Goal: Task Accomplishment & Management: Manage account settings

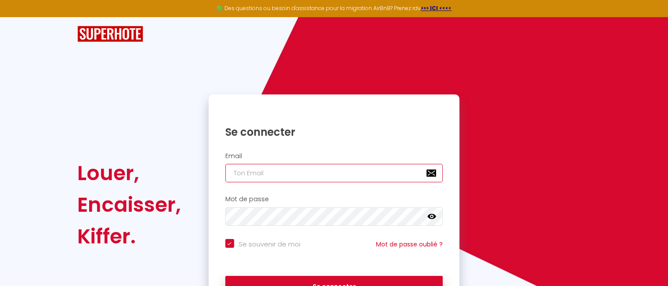
click at [261, 169] on input "email" at bounding box center [334, 173] width 218 height 18
type input "l"
checkbox input "true"
type input "le"
checkbox input "true"
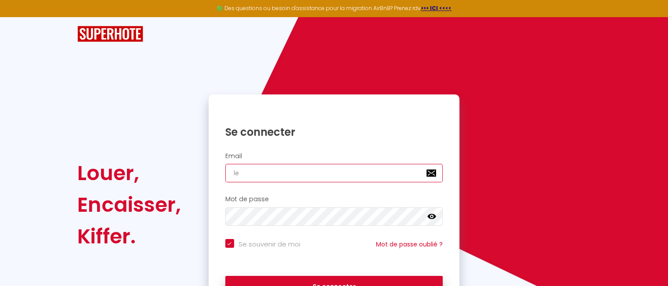
type input "les"
checkbox input "true"
type input "lesc"
checkbox input "true"
type input "lesch"
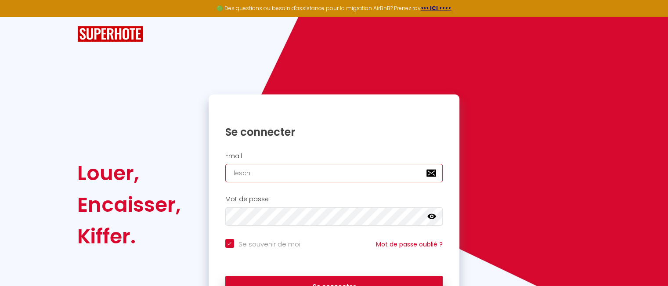
checkbox input "true"
type input "lescha"
checkbox input "true"
type input "lescham"
checkbox input "true"
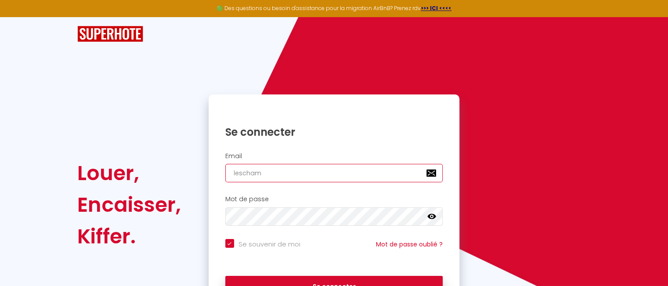
type input "leschamb"
checkbox input "true"
type input "leschambr"
checkbox input "true"
type input "leschambre"
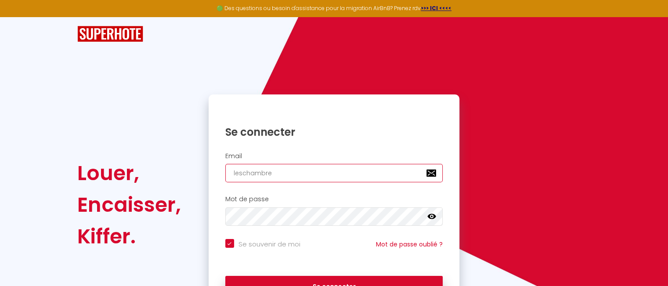
checkbox input "true"
type input "leschambred"
checkbox input "true"
type input "leschambre"
checkbox input "true"
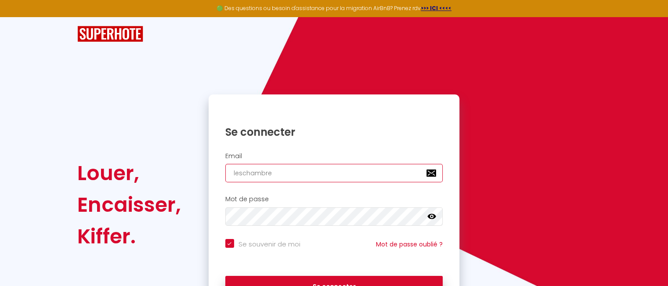
type input "leschambres"
checkbox input "true"
type input "leschambresd"
checkbox input "true"
type input "leschambresdu"
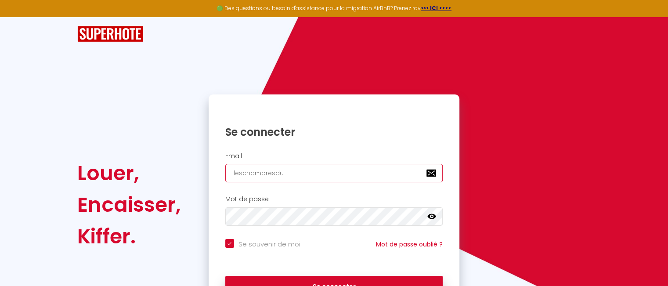
checkbox input "true"
type input "leschambresduc"
checkbox input "true"
type input "leschambresduch"
checkbox input "true"
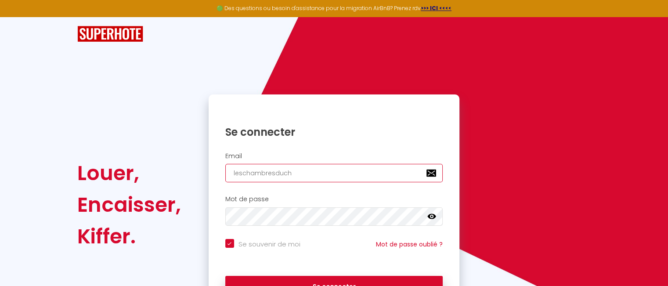
type input "leschambresducha"
checkbox input "true"
type input "leschambresduchat"
checkbox input "true"
type input "leschambresduchate"
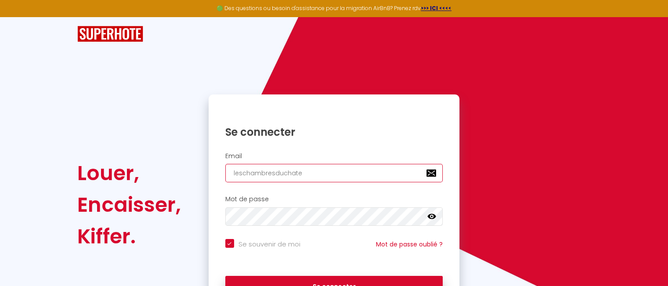
checkbox input "true"
type input "leschambresduchatea"
checkbox input "true"
type input "leschambresduchateau"
checkbox input "true"
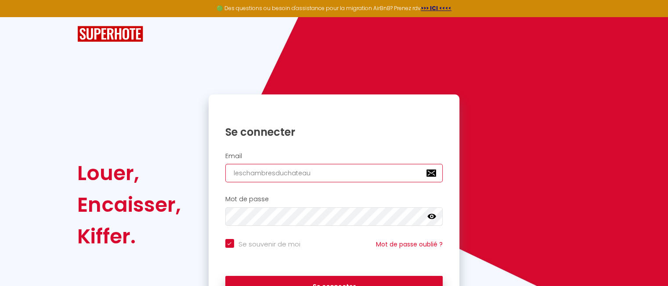
type input "leschambresduchateau7"
checkbox input "true"
type input "leschambresduchateau79"
checkbox input "true"
type input "leschambresduchateau79@"
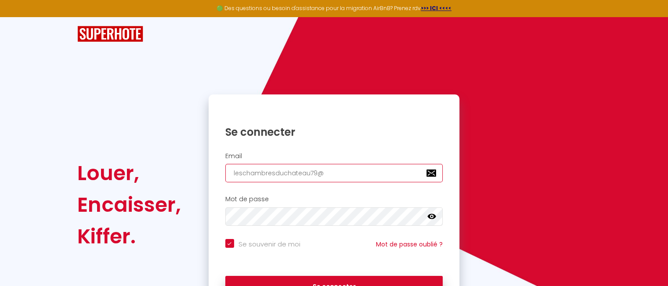
checkbox input "true"
type input "leschambresduchateau79@g"
checkbox input "true"
type input "leschambresduchateau79@gm"
checkbox input "true"
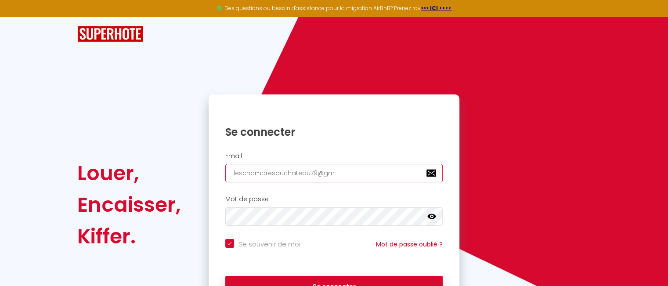
type input "leschambresduchateau79@gma"
checkbox input "true"
type input "leschambresduchateau79@gmai"
checkbox input "true"
type input "[EMAIL_ADDRESS]"
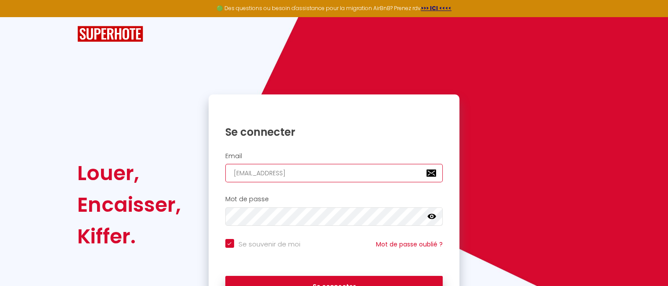
checkbox input "true"
type input "[EMAIL_ADDRESS]."
checkbox input "true"
type input "leschambresduchateau79@gmail.f"
checkbox input "true"
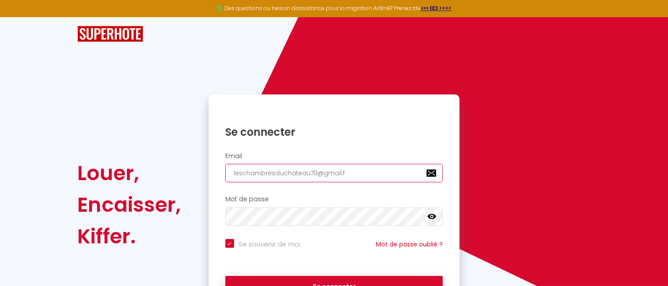
type input "[EMAIL_ADDRESS][DOMAIN_NAME]"
checkbox input "true"
type input "leschambresduchateau79@gmail.f"
checkbox input "true"
type input "[EMAIL_ADDRESS]."
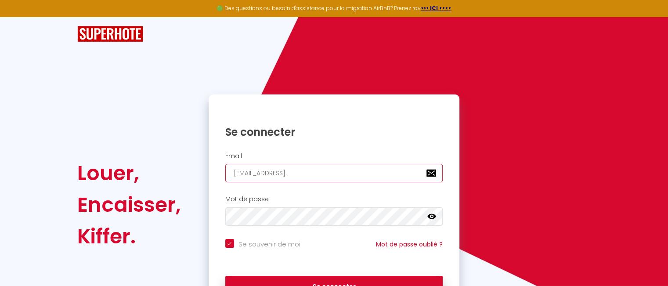
checkbox input "true"
type input "leschambresduchateau79@gmail.c"
checkbox input "true"
type input "[EMAIL_ADDRESS][DOMAIN_NAME]"
checkbox input "true"
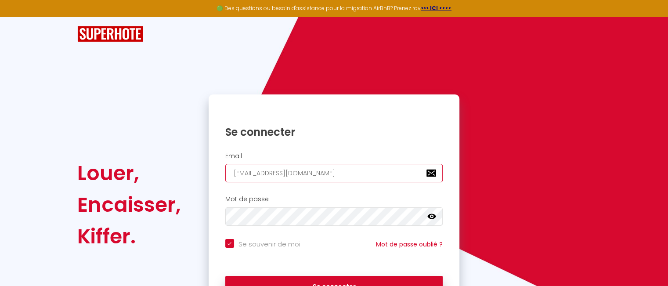
type input "[EMAIL_ADDRESS][DOMAIN_NAME]"
checkbox input "true"
type input "[EMAIL_ADDRESS][DOMAIN_NAME]"
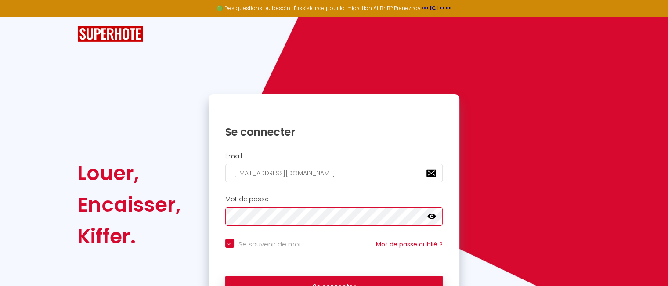
click at [225, 276] on button "Se connecter" at bounding box center [334, 287] width 218 height 22
checkbox input "true"
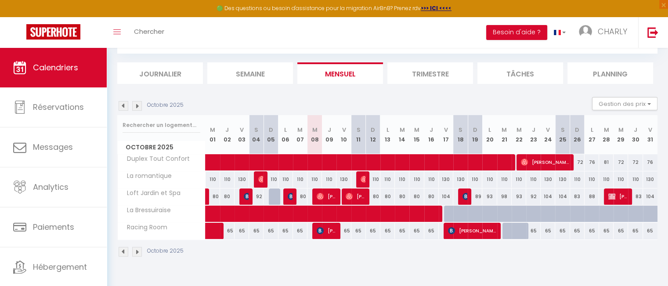
scroll to position [47, 0]
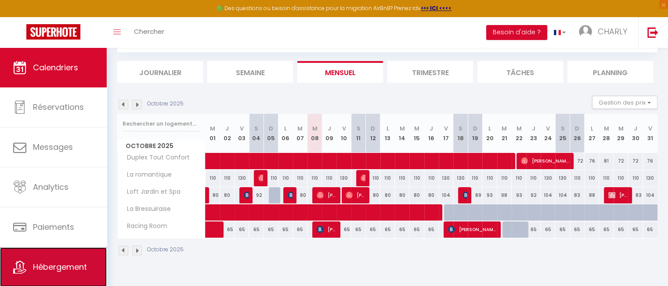
click at [41, 266] on span "Hébergement" at bounding box center [60, 266] width 54 height 11
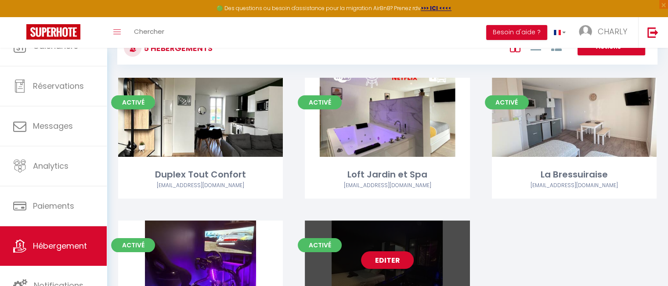
scroll to position [123, 0]
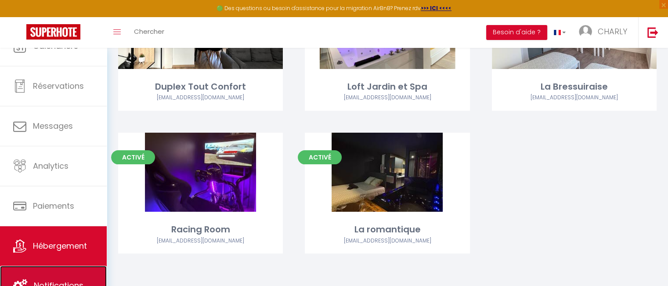
click at [64, 269] on link "Notifications" at bounding box center [53, 286] width 107 height 40
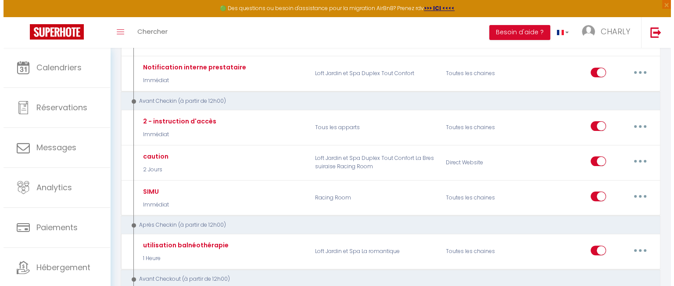
scroll to position [132, 0]
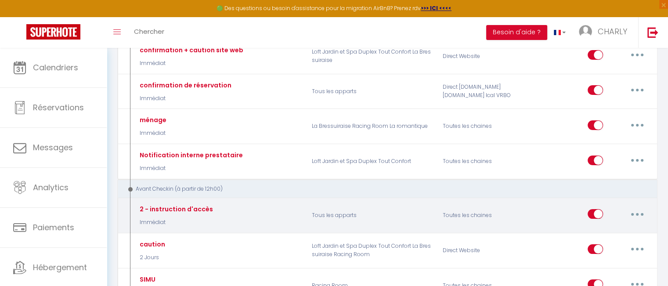
click at [638, 212] on button "button" at bounding box center [637, 214] width 25 height 14
click at [603, 227] on link "Editer" at bounding box center [614, 234] width 65 height 15
type input "2 - instruction d'accès"
select select "Immédiat"
select select "if_booking_is_paid"
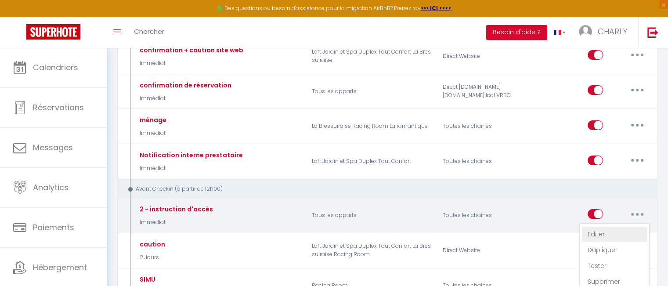
checkbox input "true"
checkbox input "false"
radio input "true"
type input "instruction d'accès [RENTAL:NAME]"
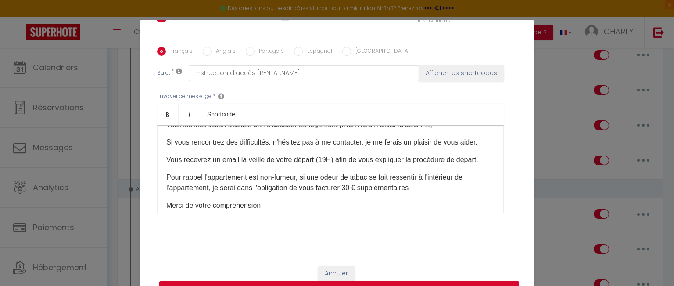
scroll to position [0, 0]
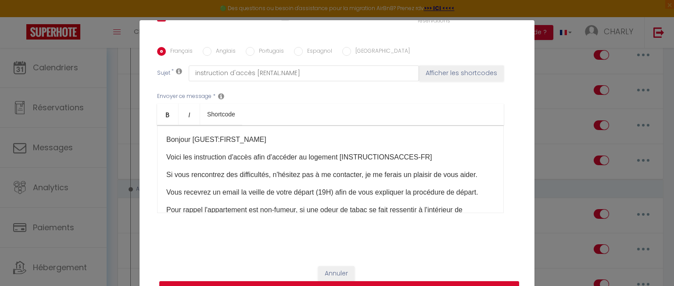
click at [227, 180] on p "Si vous rencontrez des difficultés, n'hésitez pas à me contacter, je me ferais …" at bounding box center [330, 174] width 328 height 11
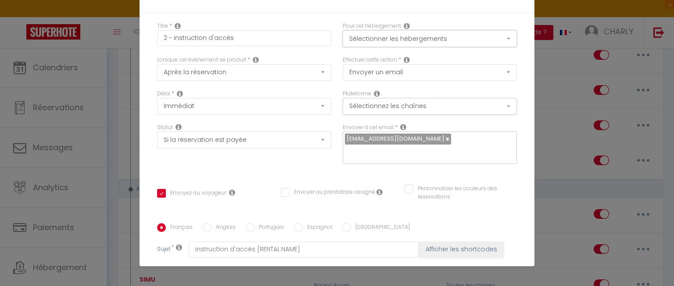
click at [420, 42] on button "Sélectionner les hébergements" at bounding box center [430, 38] width 174 height 17
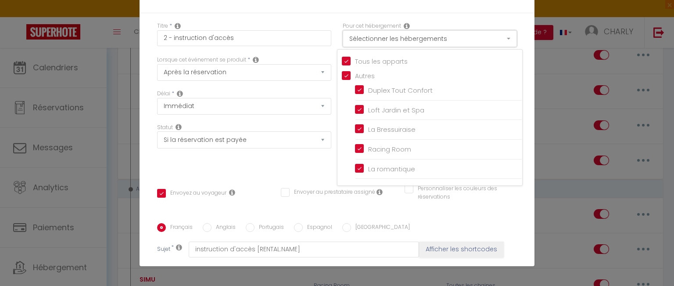
click at [389, 42] on button "Sélectionner les hébergements" at bounding box center [430, 38] width 174 height 17
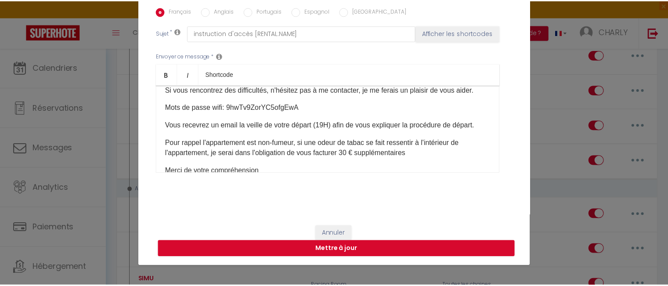
scroll to position [25, 0]
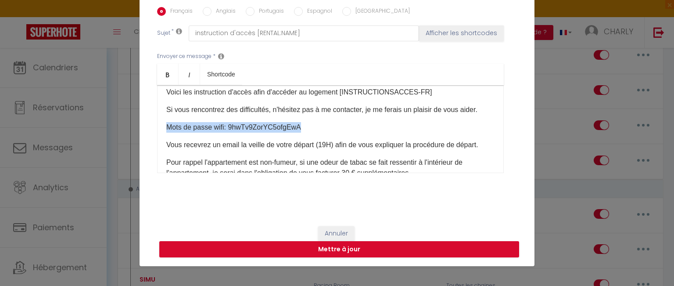
drag, startPoint x: 311, startPoint y: 137, endPoint x: 157, endPoint y: 138, distance: 153.7
click at [157, 138] on div "Bonjour [GUEST:FIRST_NAME]​ Voici les instruction d'accès afin d'accéder au log…" at bounding box center [330, 129] width 347 height 88
copy p "Mots de passe wifi: 9hwTv9ZorYC5ofgEwA"
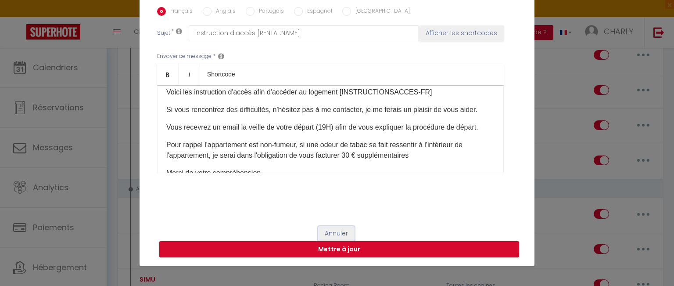
click at [322, 229] on button "Annuler" at bounding box center [336, 233] width 36 height 15
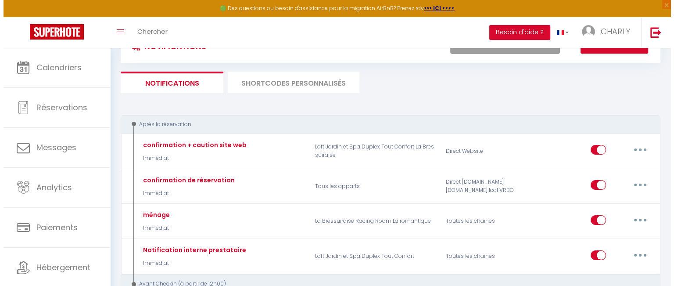
scroll to position [0, 0]
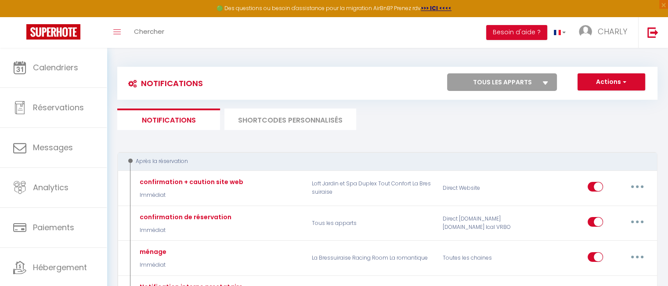
click at [323, 119] on li "SHORTCODES PERSONNALISÉS" at bounding box center [290, 119] width 132 height 22
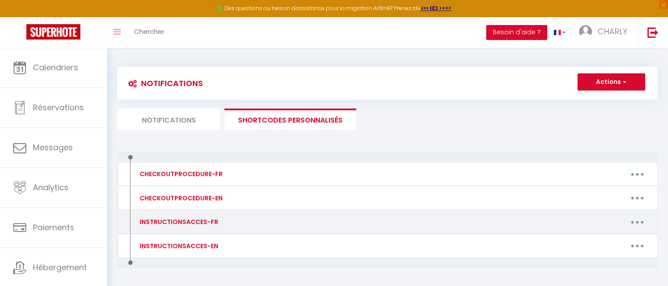
click at [211, 220] on div "INSTRUCTIONSACCES-FR" at bounding box center [177, 222] width 81 height 10
click at [157, 225] on div "INSTRUCTIONSACCES-FR" at bounding box center [177, 222] width 81 height 10
click at [627, 223] on button "button" at bounding box center [637, 222] width 25 height 14
click at [614, 240] on link "Editer" at bounding box center [614, 241] width 65 height 15
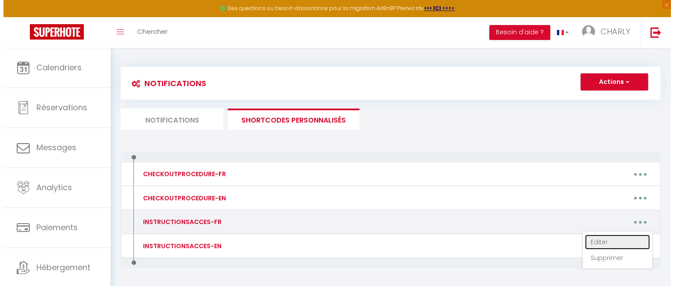
type input "INSTRUCTIONSACCES-FR"
type textarea "i"
type textarea "Il ne vous reste plus qu’à venir avec vos valises, en effet tout est fourni dan…"
type textarea "Lo ip dolo sitam cons ad’e seddo eius tem incidid, ut labor etdo mag aliqua eni…"
type textarea "Il ne vous reste plus qu’à venir avec vos valises, en effet tout est fourni dan…"
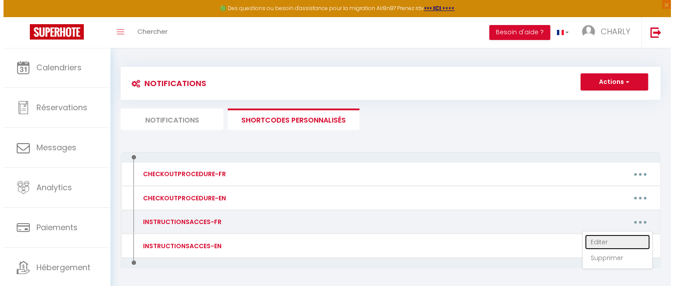
type textarea "Il ne vous reste plus qu’à venir avec vos valises, en effet tout est fourni dan…"
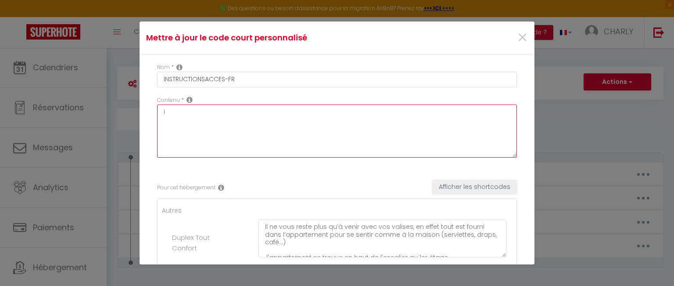
drag, startPoint x: 215, startPoint y: 112, endPoint x: 119, endPoint y: 122, distance: 96.6
click at [119, 122] on div "Mettre à jour le code court personnalisé × Nom * INSTRUCTIONSACCES-FR Contenu *…" at bounding box center [337, 143] width 674 height 286
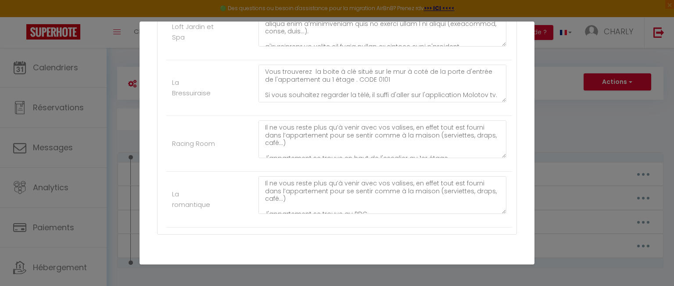
scroll to position [213, 0]
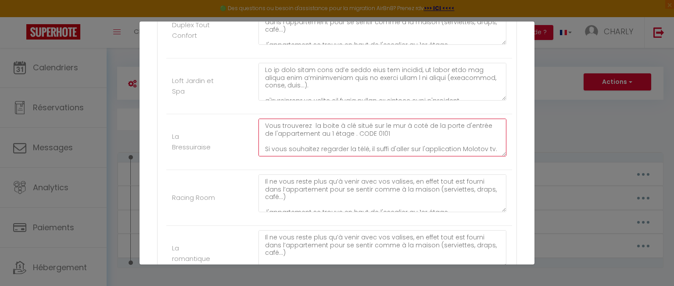
click at [486, 145] on textarea "Il ne vous reste plus qu’à venir avec vos valises, en effet tout est fourni dan…" at bounding box center [383, 138] width 248 height 38
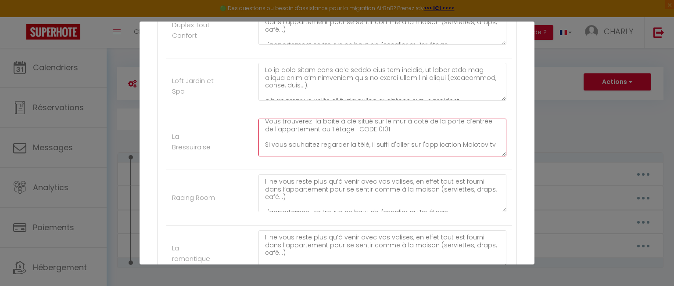
scroll to position [74, 0]
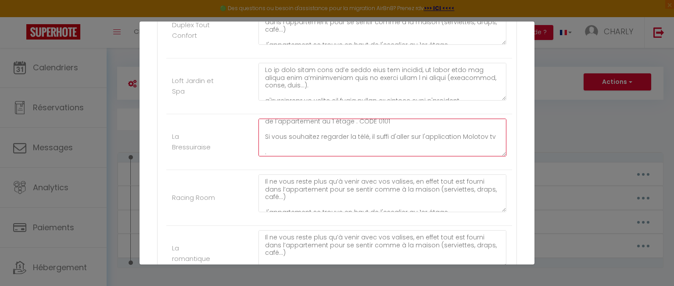
paste textarea "Mots de passe wifi: 9hwTv9ZorYC5ofgEwA"
click at [485, 135] on textarea "Il ne vous reste plus qu’à venir avec vos valises, en effet tout est fourni dan…" at bounding box center [383, 138] width 248 height 38
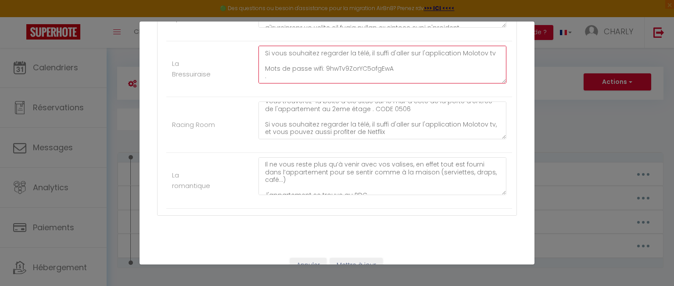
scroll to position [300, 0]
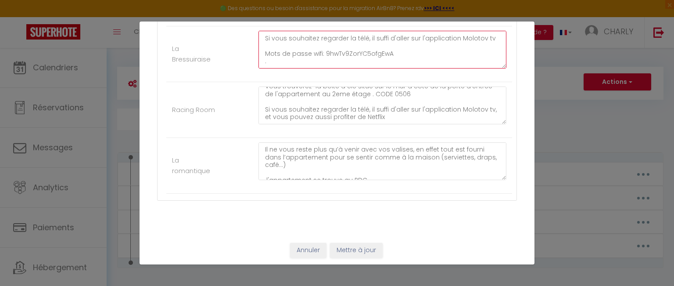
type textarea "Il ne vous reste plus qu’à venir avec vos valises, en effet tout est fourni dan…"
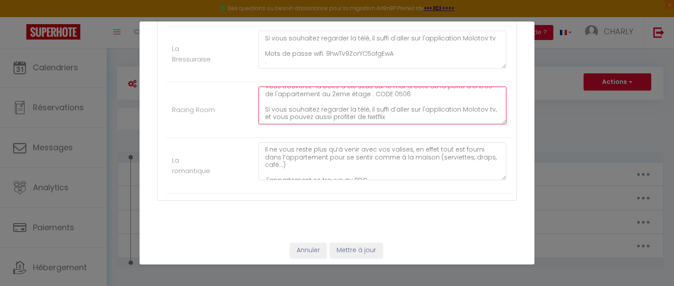
click at [389, 117] on textarea "Il ne vous reste plus qu’à venir avec vos valises, en effet tout est fourni dan…" at bounding box center [383, 105] width 248 height 38
paste textarea "Mots de passe wifi: 9hwTv9ZorYC5ofgEwA"
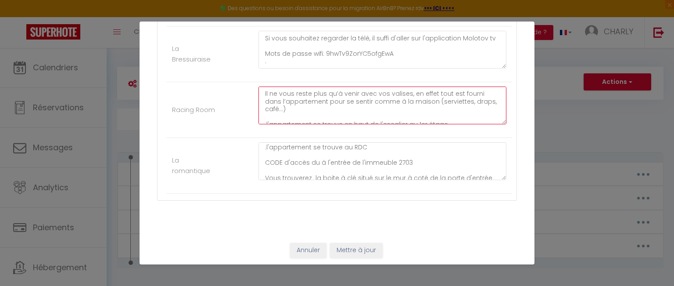
scroll to position [69, 0]
type textarea "Il ne vous reste plus qu’à venir avec vos valises, en effet tout est fourni dan…"
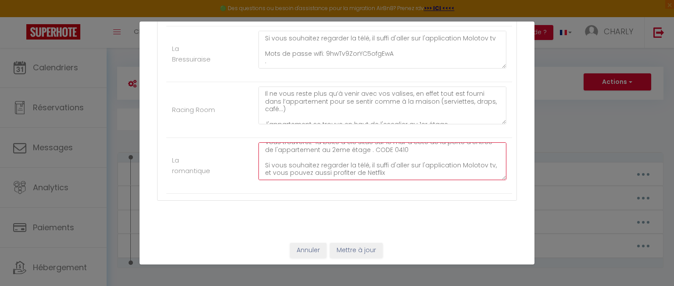
click at [394, 171] on textarea "Il ne vous reste plus qu’à venir avec vos valises, en effet tout est fourni dan…" at bounding box center [383, 161] width 248 height 38
paste textarea "Mots de passe wifi: 9hwTv9ZorYC5ofgEwA"
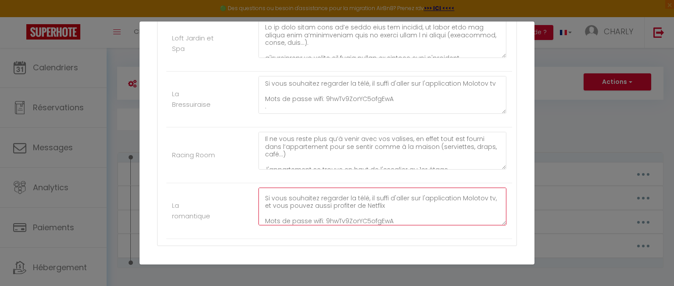
scroll to position [300, 0]
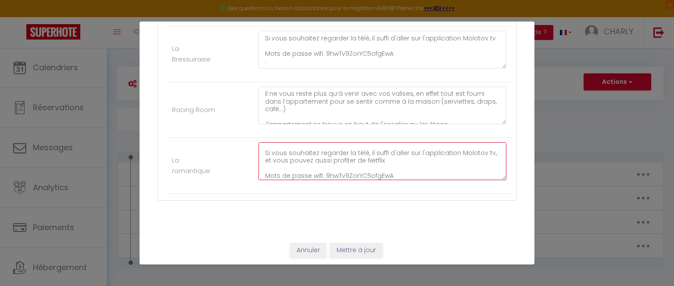
type textarea "Il ne vous reste plus qu’à venir avec vos valises, en effet tout est fourni dan…"
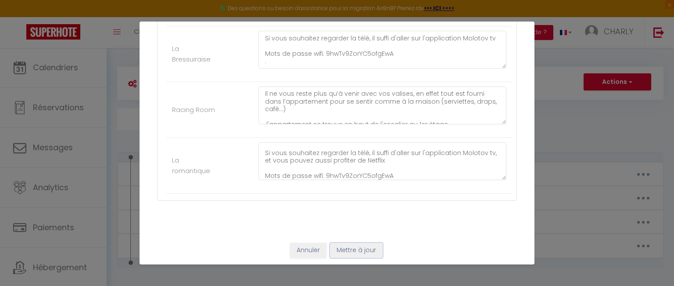
click at [361, 250] on button "Mettre à jour" at bounding box center [356, 250] width 53 height 15
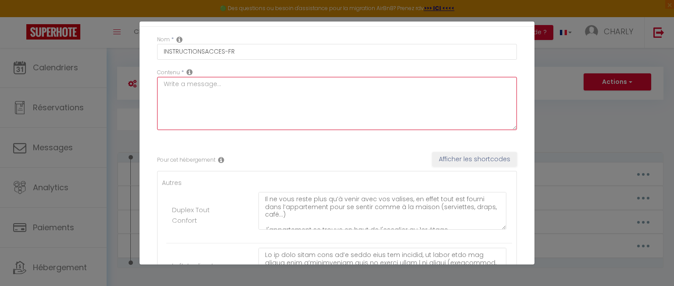
scroll to position [0, 0]
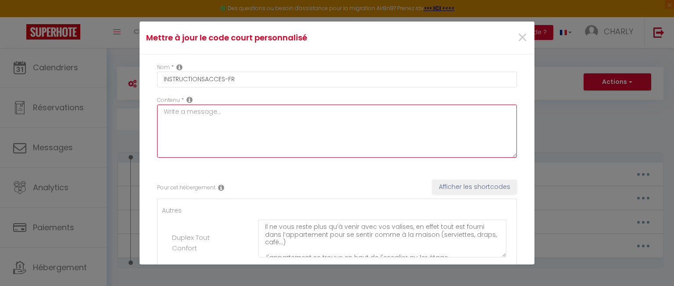
click at [205, 112] on textarea at bounding box center [337, 131] width 360 height 53
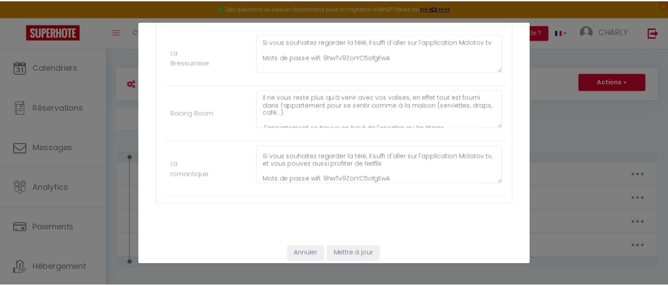
scroll to position [300, 0]
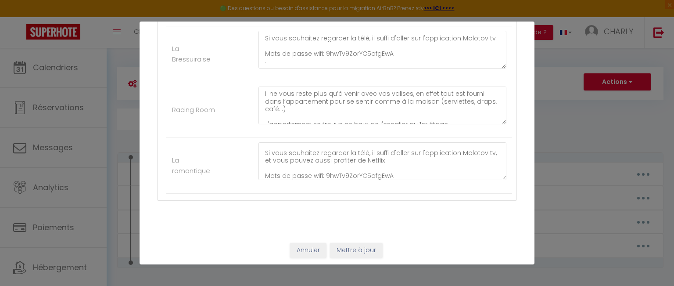
type textarea ","
click at [352, 252] on button "Mettre à jour" at bounding box center [356, 250] width 53 height 15
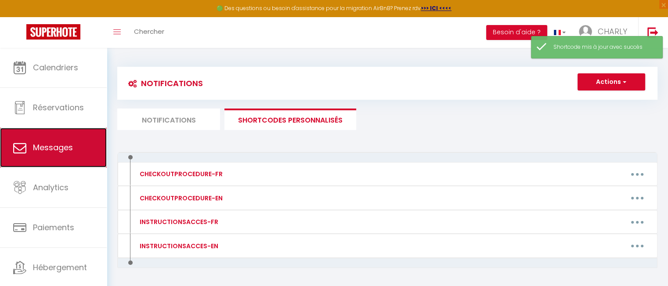
click at [60, 146] on span "Messages" at bounding box center [53, 147] width 40 height 11
select select "message"
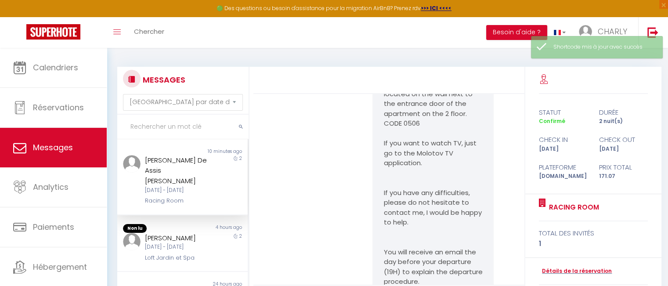
scroll to position [383, 0]
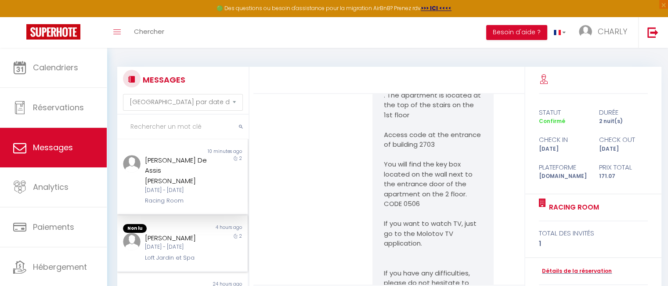
click at [182, 243] on div "[DATE] - [DATE]" at bounding box center [177, 247] width 65 height 8
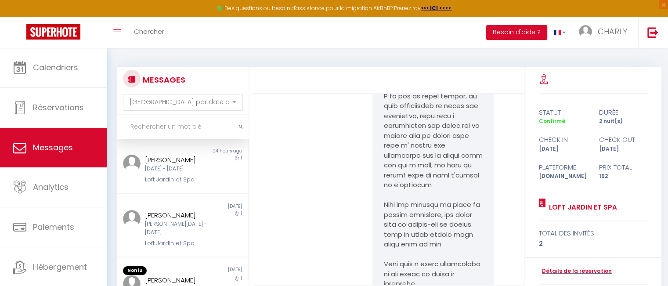
scroll to position [220, 0]
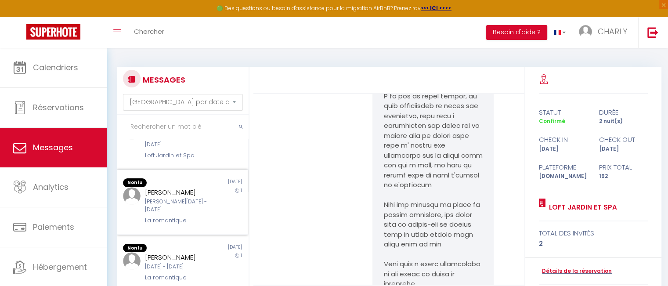
click at [186, 211] on div "[PERSON_NAME][DATE] - [DATE]" at bounding box center [177, 206] width 65 height 17
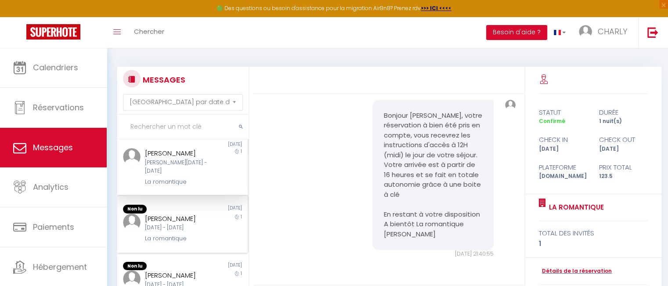
scroll to position [307, 0]
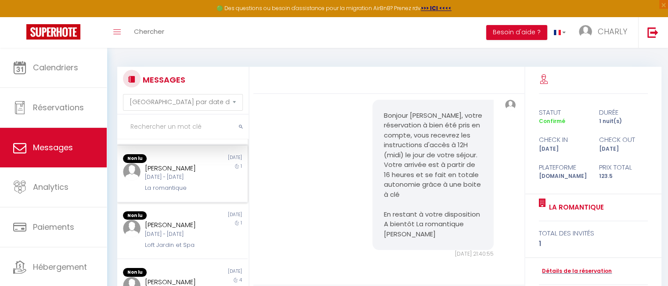
click at [179, 192] on div "La romantique" at bounding box center [177, 188] width 65 height 9
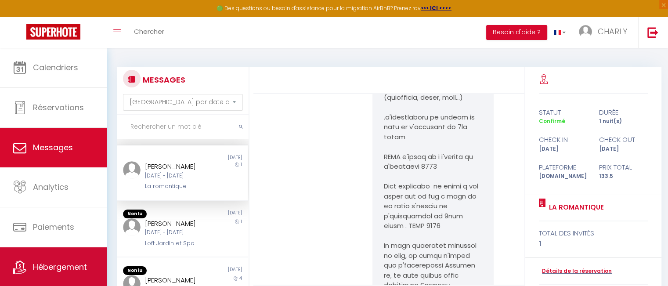
scroll to position [22, 0]
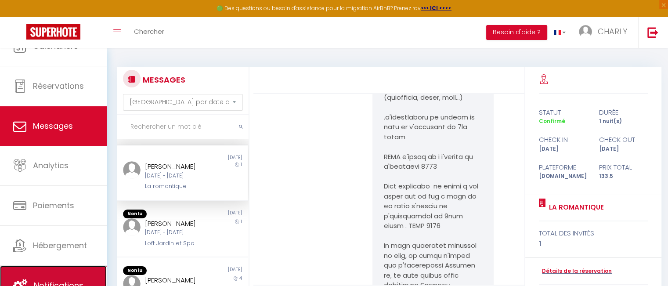
click at [56, 270] on link "Notifications" at bounding box center [53, 286] width 107 height 40
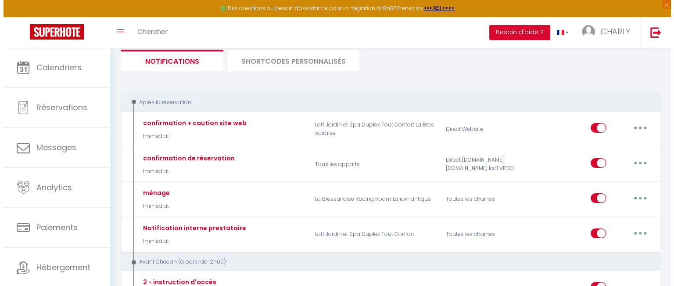
scroll to position [44, 0]
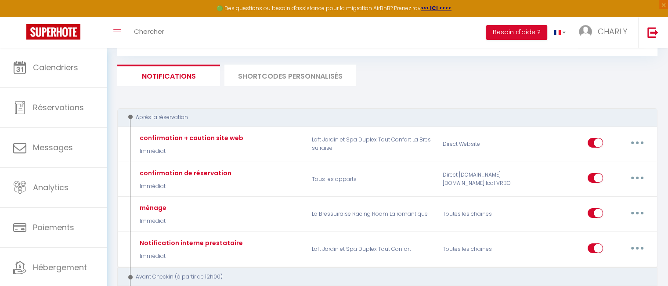
click at [309, 73] on li "SHORTCODES PERSONNALISÉS" at bounding box center [290, 76] width 132 height 22
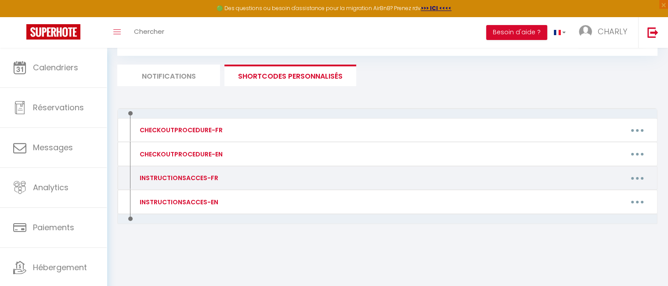
click at [239, 180] on div "INSTRUCTIONSACCES-FR" at bounding box center [197, 178] width 131 height 14
click at [637, 179] on button "button" at bounding box center [637, 178] width 25 height 14
click at [609, 198] on link "Editer" at bounding box center [614, 198] width 65 height 15
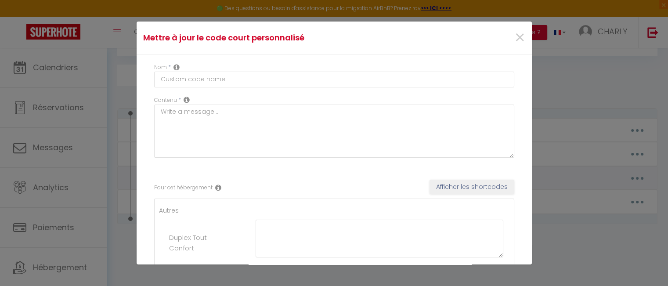
type input "INSTRUCTIONSACCES-FR"
type textarea ","
type textarea "Il ne vous reste plus qu’à venir avec vos valises, en effet tout est fourni dan…"
type textarea "Lo ip dolo sitam cons ad’e seddo eius tem incidid, ut labor etdo mag aliqua eni…"
type textarea "Il ne vous reste plus qu’à venir avec vos valises, en effet tout est fourni dan…"
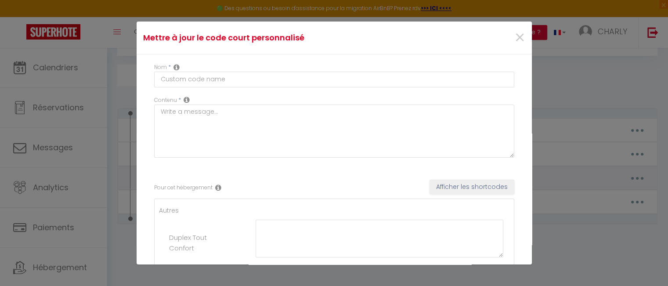
type textarea "Il ne vous reste plus qu’à venir avec vos valises, en effet tout est fourni dan…"
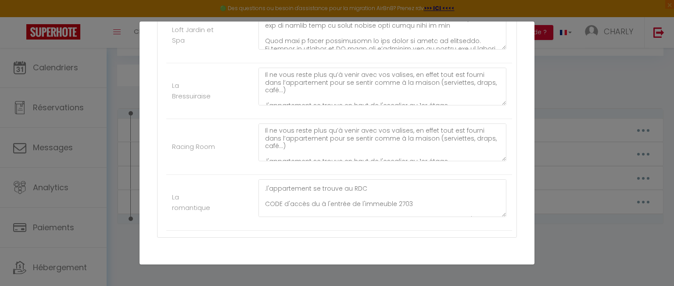
scroll to position [44, 0]
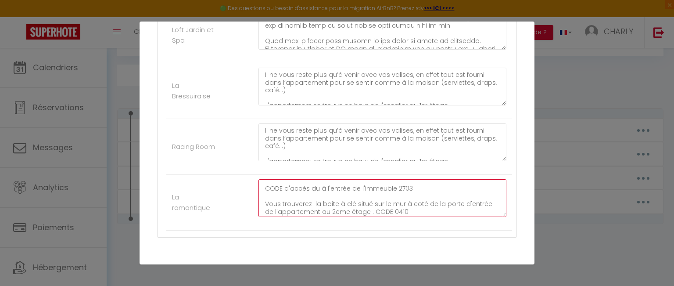
click at [419, 204] on textarea "Il ne vous reste plus qu’à venir avec vos valises, en effet tout est fourni dan…" at bounding box center [383, 198] width 248 height 38
click at [344, 207] on textarea "Il ne vous reste plus qu’à venir avec vos valises, en effet tout est fourni dan…" at bounding box center [383, 198] width 248 height 38
drag, startPoint x: 364, startPoint y: 213, endPoint x: 345, endPoint y: 208, distance: 19.3
click at [345, 208] on textarea "Il ne vous reste plus qu’à venir avec vos valises, en effet tout est fourni dan…" at bounding box center [383, 198] width 248 height 38
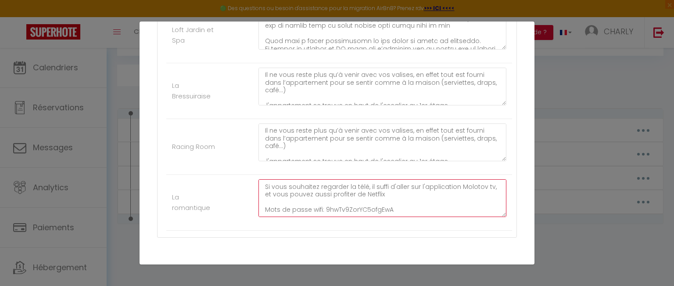
click at [348, 207] on textarea "Il ne vous reste plus qu’à venir avec vos valises, en effet tout est fourni dan…" at bounding box center [383, 198] width 248 height 38
drag, startPoint x: 364, startPoint y: 210, endPoint x: 350, endPoint y: 207, distance: 15.2
click at [346, 209] on textarea "Il ne vous reste plus qu’à venir avec vos valises, en effet tout est fourni dan…" at bounding box center [383, 198] width 248 height 38
click at [350, 205] on textarea "Il ne vous reste plus qu’à venir avec vos valises, en effet tout est fourni dan…" at bounding box center [383, 198] width 248 height 38
click at [350, 202] on textarea "Il ne vous reste plus qu’à venir avec vos valises, en effet tout est fourni dan…" at bounding box center [383, 198] width 248 height 38
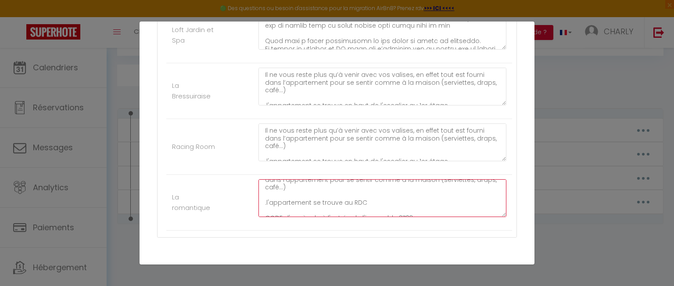
scroll to position [58, 0]
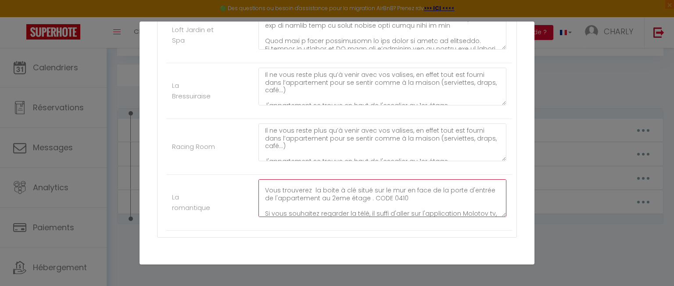
drag, startPoint x: 316, startPoint y: 210, endPoint x: 365, endPoint y: 196, distance: 50.7
click at [365, 196] on textarea "Il ne vous reste plus qu’à venir avec vos valises, en effet tout est fourni dan…" at bounding box center [383, 198] width 248 height 38
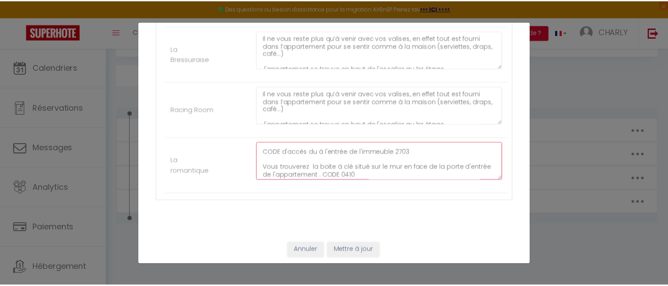
scroll to position [84, 0]
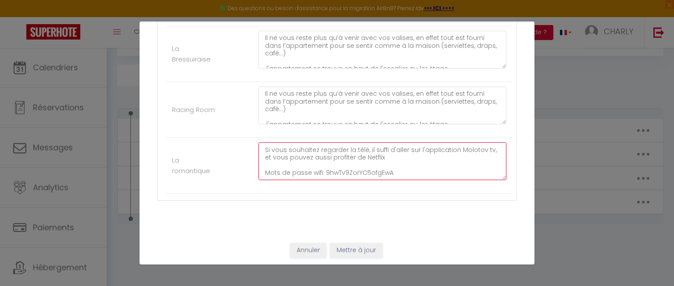
type textarea "Il ne vous reste plus qu’à venir avec vos valises, en effet tout est fourni dan…"
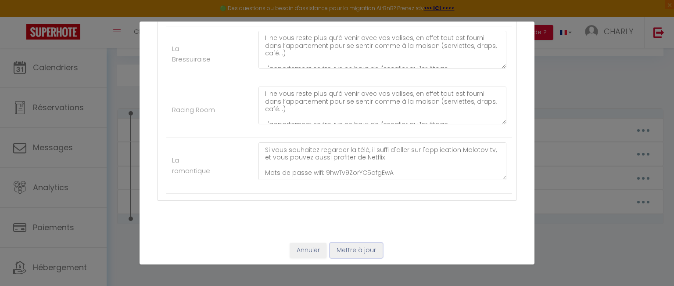
click at [356, 250] on button "Mettre à jour" at bounding box center [356, 250] width 53 height 15
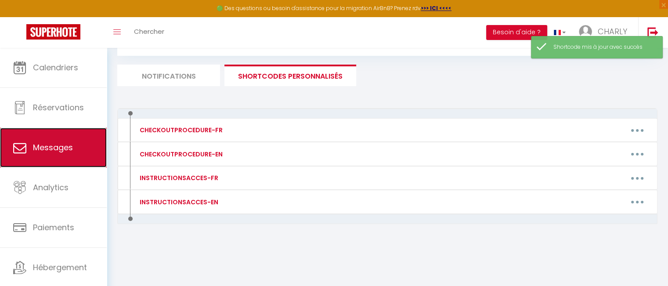
click at [78, 138] on link "Messages" at bounding box center [53, 148] width 107 height 40
select select "message"
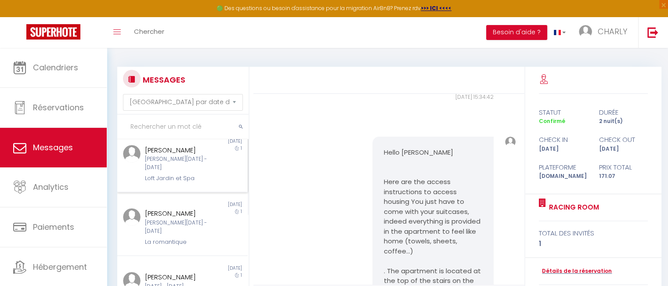
scroll to position [176, 0]
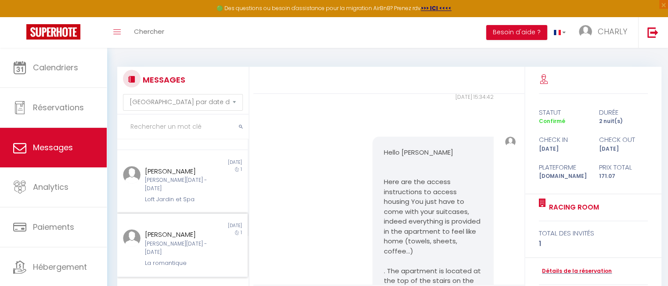
click at [190, 240] on div "[PERSON_NAME]" at bounding box center [177, 234] width 65 height 11
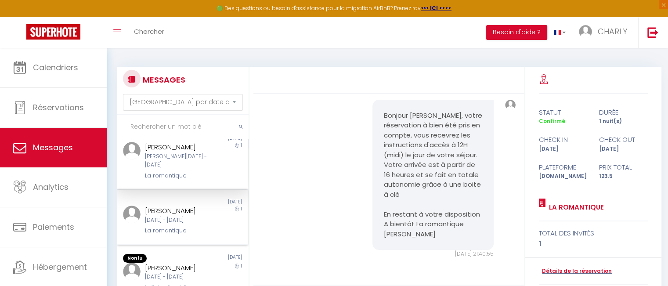
scroll to position [263, 0]
click at [186, 234] on div "La romantique" at bounding box center [177, 230] width 65 height 9
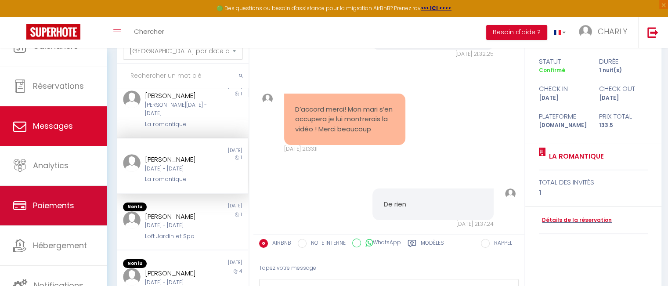
scroll to position [88, 0]
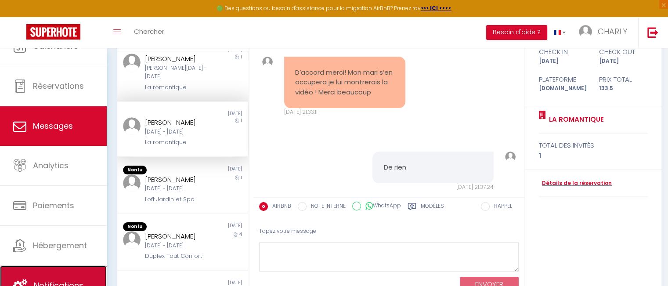
click at [47, 269] on link "Notifications" at bounding box center [53, 286] width 107 height 40
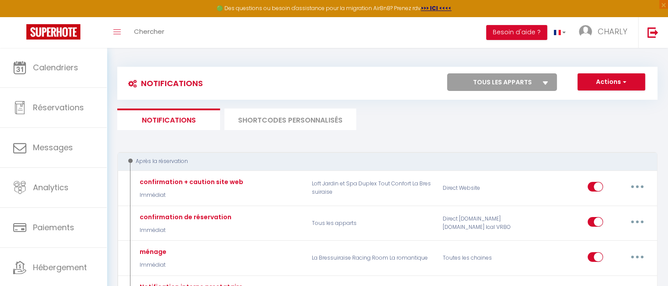
click at [335, 122] on li "SHORTCODES PERSONNALISÉS" at bounding box center [290, 119] width 132 height 22
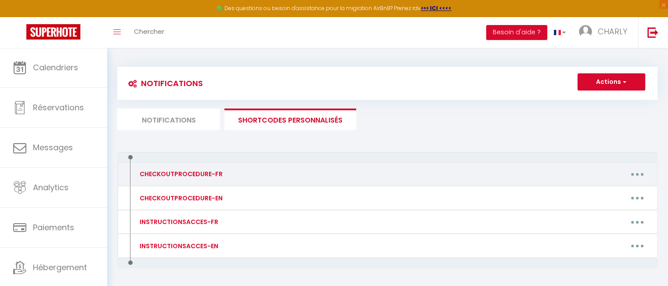
click at [594, 172] on div "Editer Supprimer" at bounding box center [459, 174] width 393 height 14
click at [633, 172] on button "button" at bounding box center [637, 174] width 25 height 14
click at [600, 196] on link "Editer" at bounding box center [614, 194] width 65 height 15
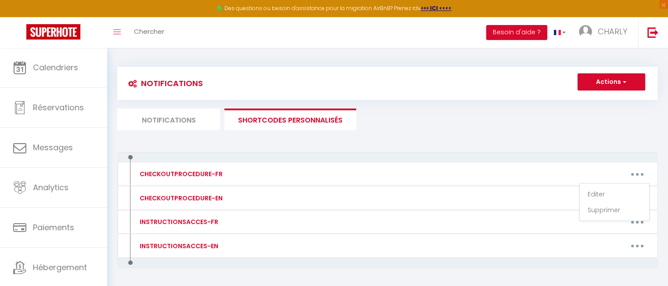
type input "CHECKOUTPROCEDURE-FR"
type textarea "1 - Veuillez faire la vaisselle, et verifier que vous avez rien oublié dans le …"
type textarea "1 - Veuillez faire la vaisselle, vérifier que vous avez rien oublié dans le fri…"
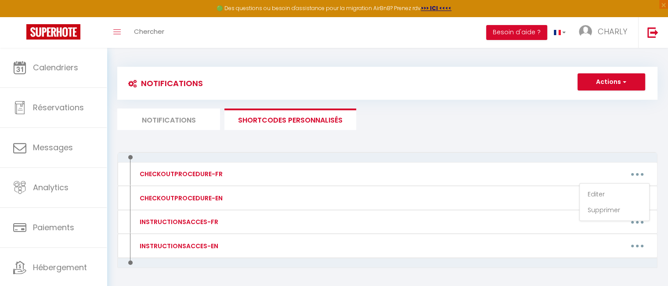
type textarea "1 - Veuillez faire la vaisselle, vérifier que vous avez rien oublié dans le fri…"
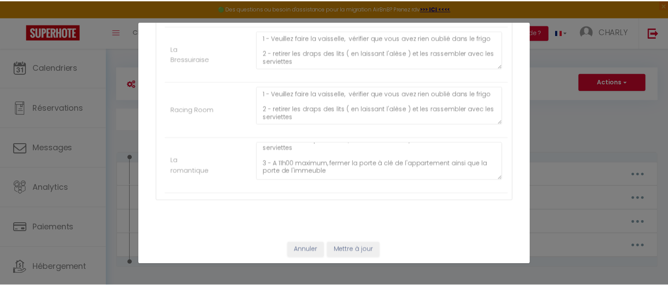
scroll to position [38, 0]
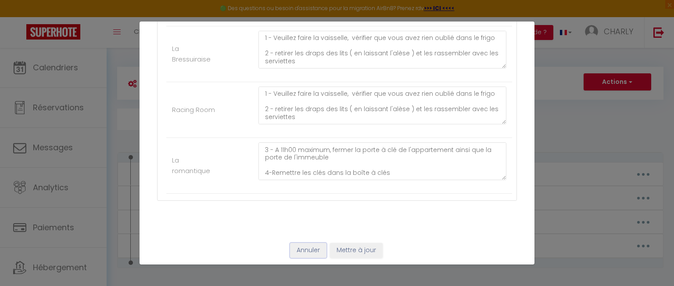
click at [313, 249] on button "Annuler" at bounding box center [308, 250] width 36 height 15
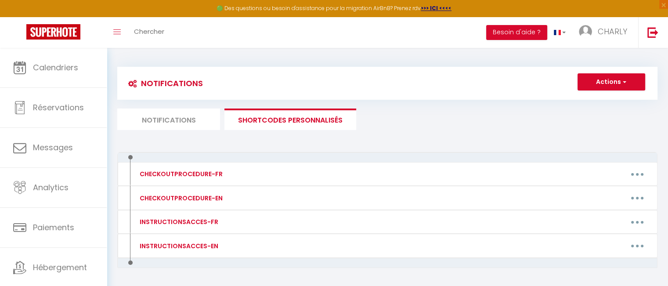
click at [186, 123] on li "Notifications" at bounding box center [168, 119] width 103 height 22
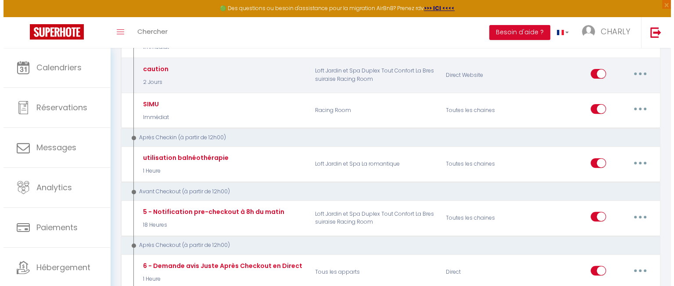
scroll to position [351, 0]
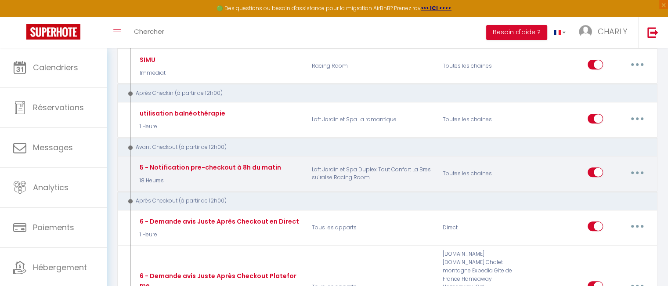
click at [648, 165] on button "button" at bounding box center [637, 172] width 25 height 14
click at [616, 187] on link "Editer" at bounding box center [614, 192] width 65 height 15
type input "5 - Notification pre-checkout à 8h du matin"
checkbox input "true"
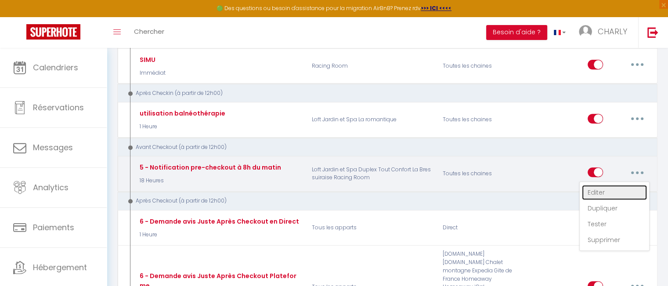
checkbox input "true"
checkbox input "false"
select select "4"
select select "18 Heures"
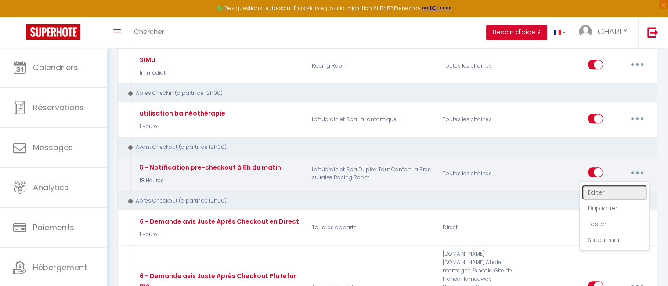
select select "if_booking_is_paid"
checkbox input "true"
checkbox input "false"
radio input "true"
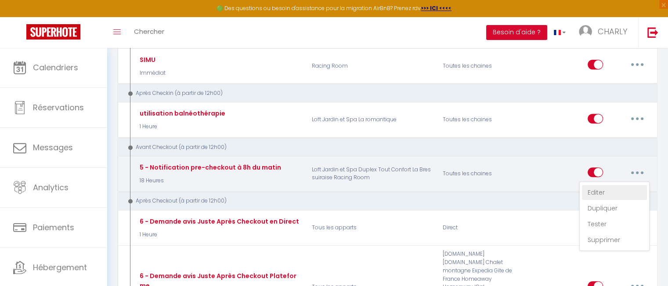
type input "Procédure pour votre départ - [RENTAL:NAME] - [GUEST:FIRST_NAME] [GUEST:NAME]"
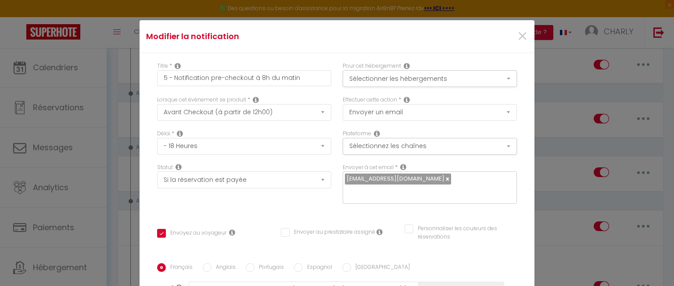
click at [428, 69] on div "Pour cet hébergement Sélectionner les hébergements Tous les apparts Autres Dupl…" at bounding box center [430, 74] width 174 height 25
click at [430, 75] on button "Sélectionner les hébergements" at bounding box center [430, 78] width 174 height 17
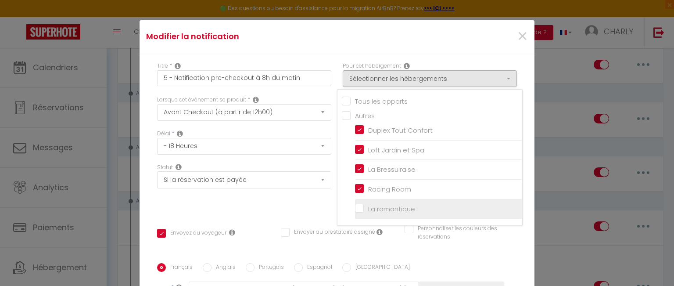
click at [355, 207] on input "La romantique" at bounding box center [438, 208] width 167 height 9
checkbox input "true"
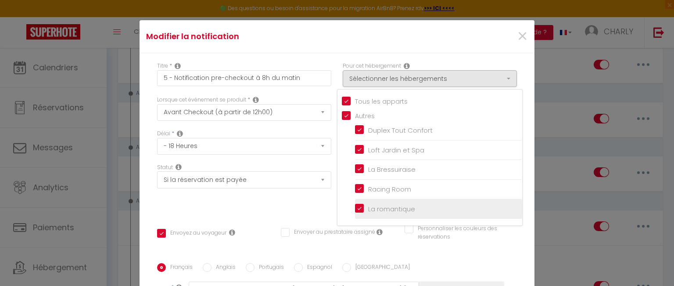
checkbox input "false"
click at [269, 203] on div "Statut Aucun Si la réservation est payée Si réservation non payée Si la caution…" at bounding box center [244, 188] width 186 height 50
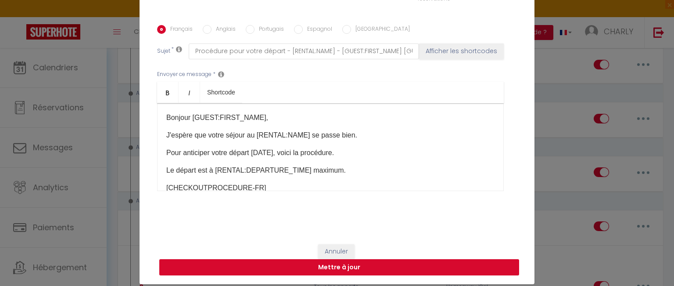
scroll to position [40, 0]
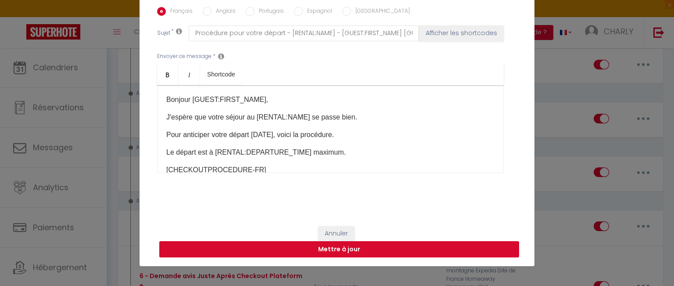
click at [327, 245] on button "Mettre à jour" at bounding box center [339, 249] width 360 height 17
checkbox input "true"
checkbox input "false"
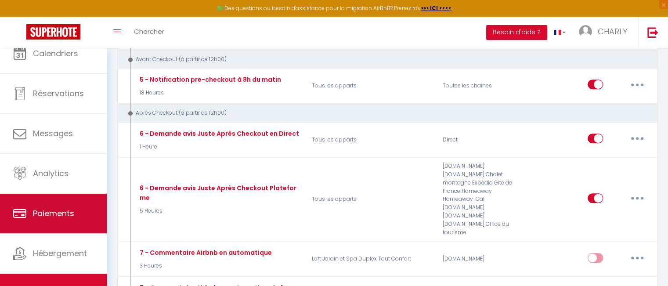
scroll to position [22, 0]
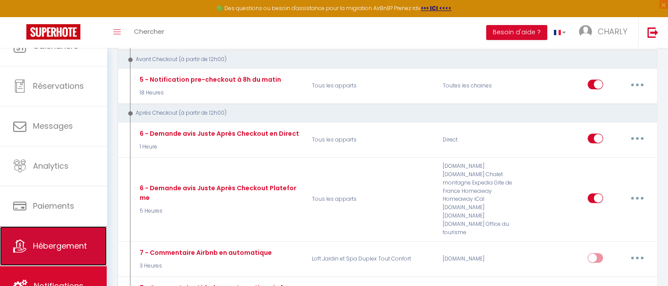
click at [60, 244] on span "Hébergement" at bounding box center [60, 245] width 54 height 11
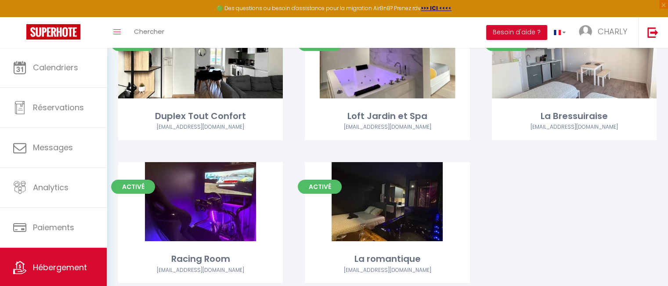
scroll to position [79, 0]
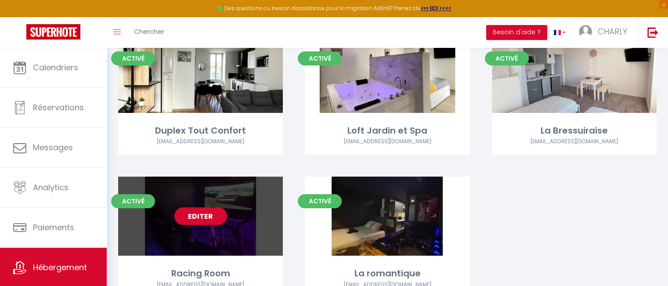
click at [215, 211] on link "Editer" at bounding box center [200, 216] width 53 height 18
select select "3"
select select "2"
select select "1"
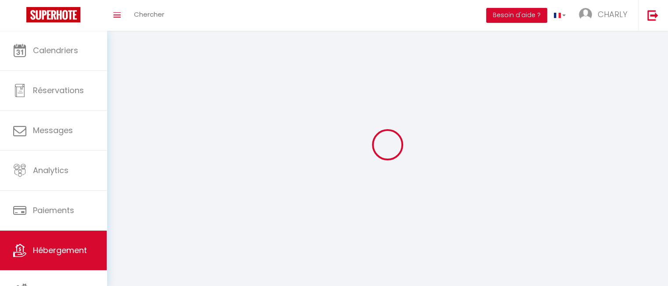
select select
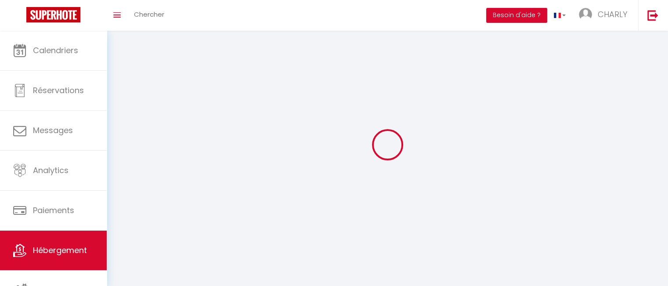
checkbox input "false"
select select
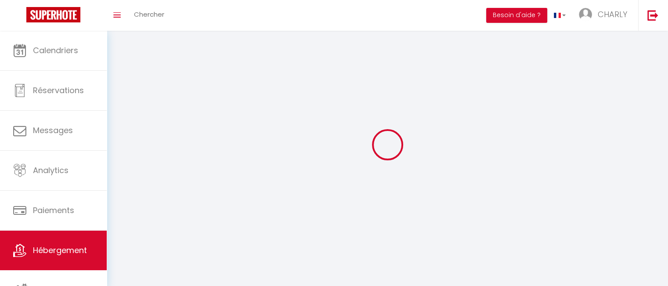
select select
select select "28"
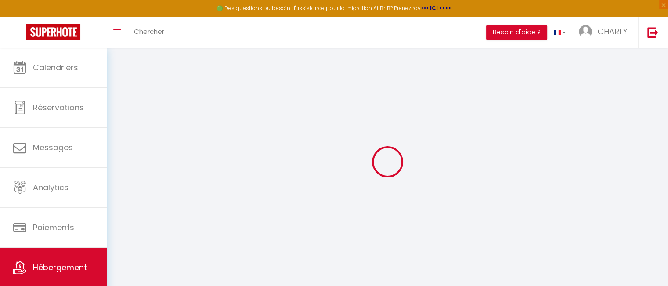
select select
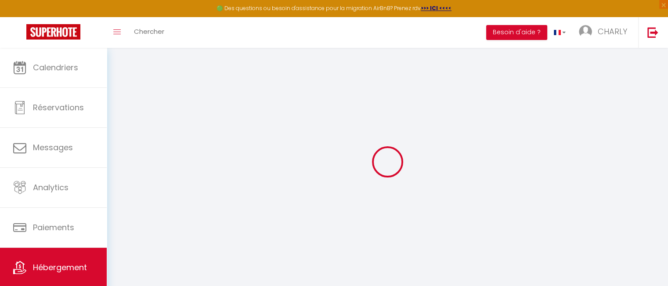
select select
checkbox input "false"
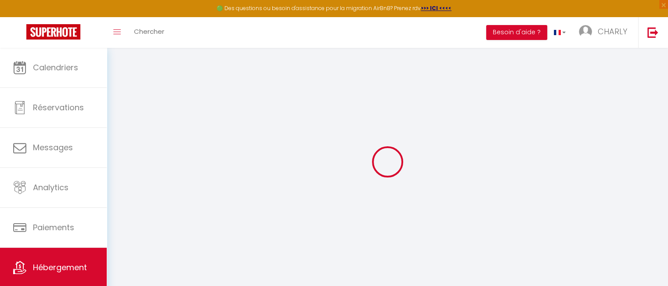
select select
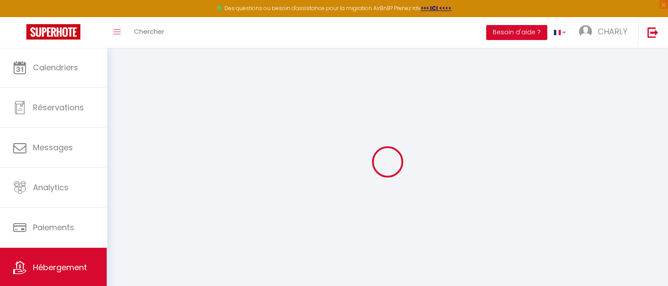
select select
checkbox input "false"
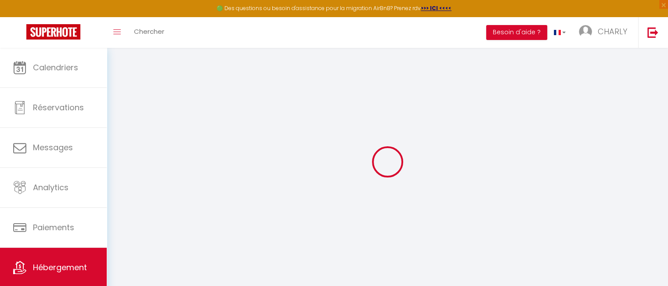
checkbox input "false"
select select
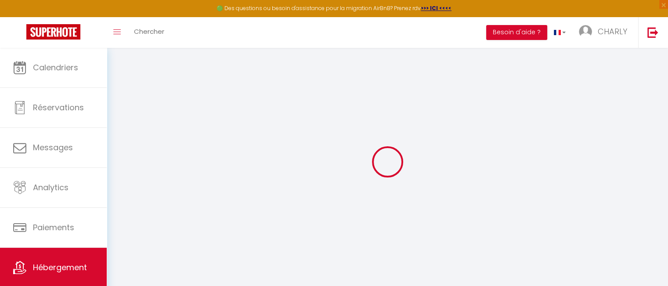
select select
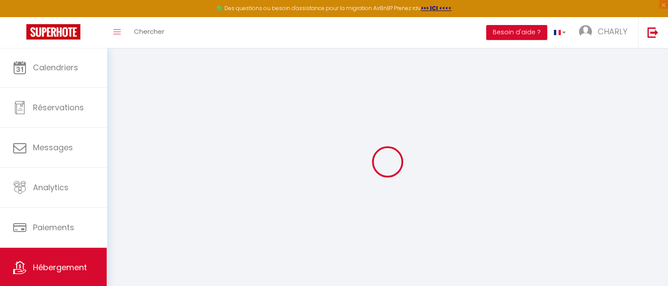
checkbox input "false"
select select
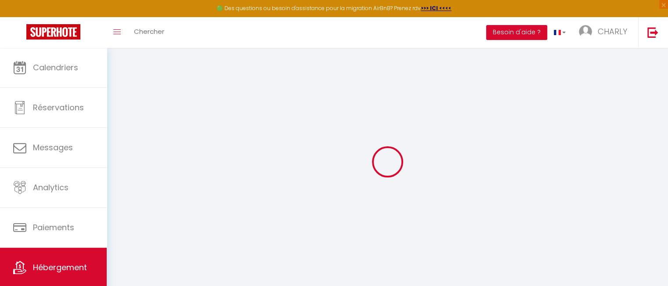
select select
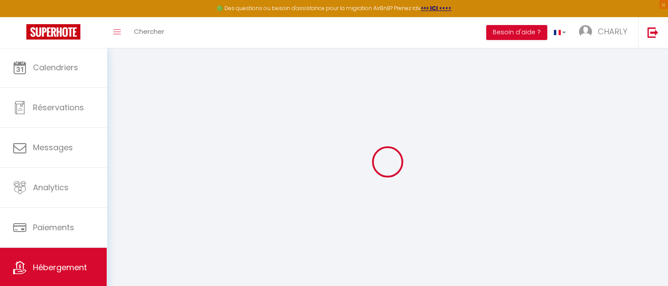
select select
checkbox input "false"
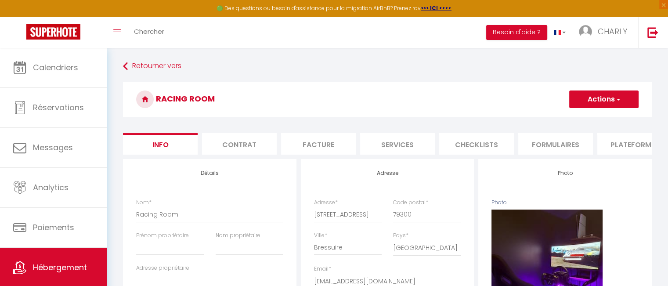
drag, startPoint x: 610, startPoint y: 146, endPoint x: 576, endPoint y: 149, distance: 33.9
click at [576, 149] on ul "Info Contrat Facture Services Checklists Formulaires Plateformes Paramètres web…" at bounding box center [387, 144] width 529 height 22
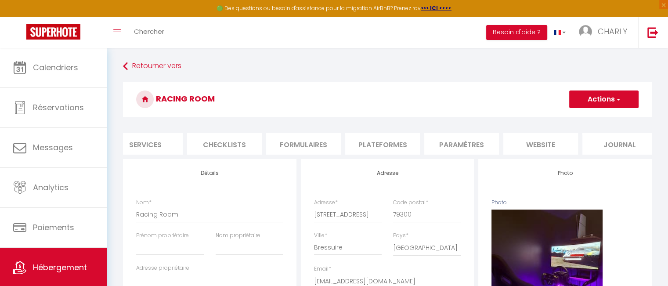
scroll to position [0, 262]
click at [549, 140] on li "website" at bounding box center [531, 144] width 75 height 22
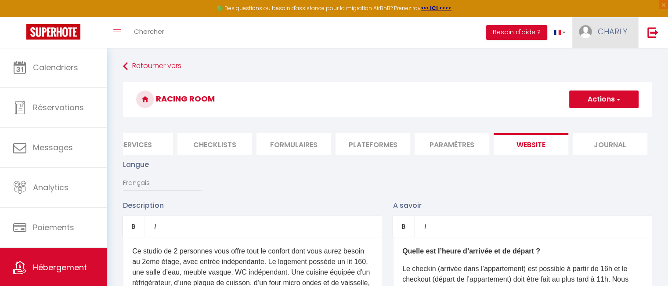
click at [611, 35] on span "CHARLY" at bounding box center [612, 31] width 29 height 11
click at [605, 61] on link "Paramètres" at bounding box center [602, 61] width 65 height 15
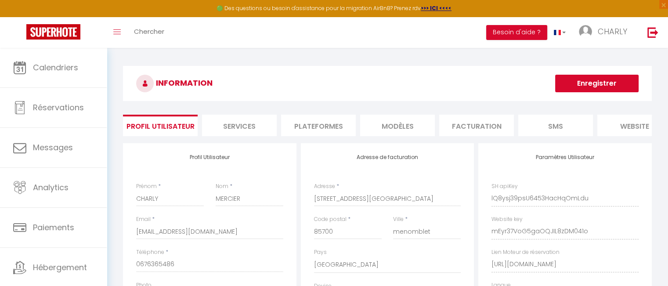
click at [447, 130] on li "Facturation" at bounding box center [476, 126] width 75 height 22
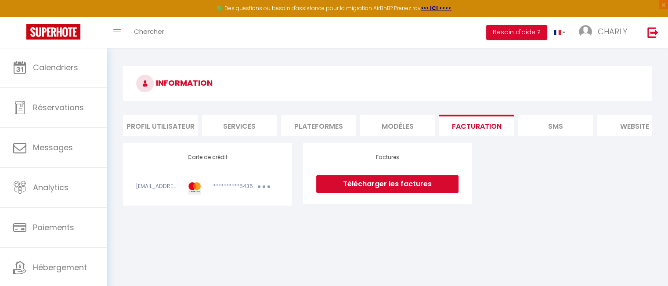
click at [405, 190] on link "Télécharger les factures" at bounding box center [387, 184] width 142 height 18
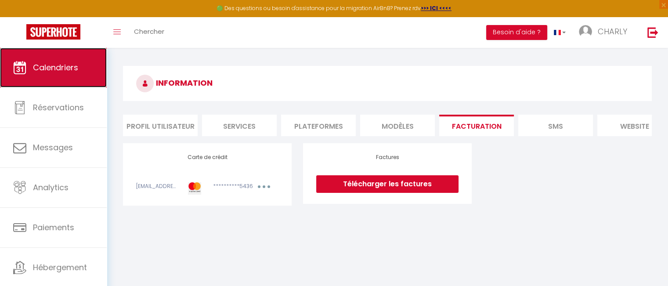
click at [54, 58] on link "Calendriers" at bounding box center [53, 68] width 107 height 40
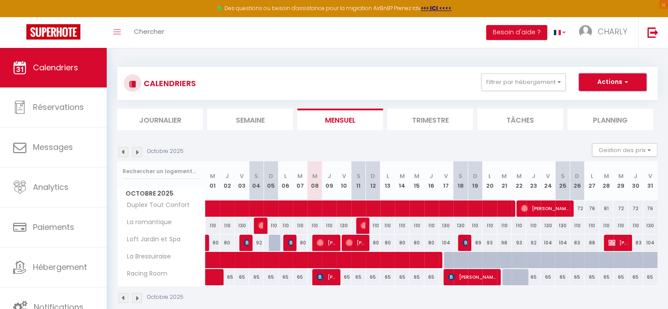
click at [617, 83] on button "Actions" at bounding box center [613, 82] width 68 height 18
click at [606, 29] on span "CHARLY" at bounding box center [612, 31] width 29 height 11
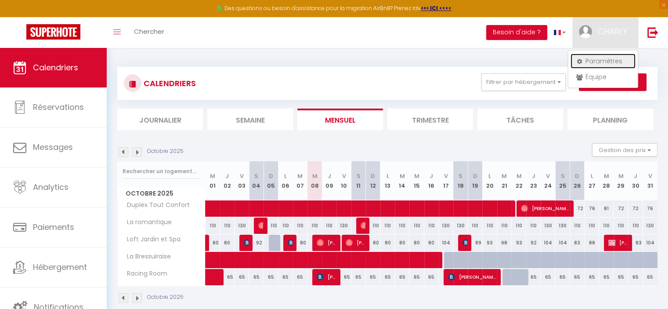
click at [613, 63] on link "Paramètres" at bounding box center [602, 61] width 65 height 15
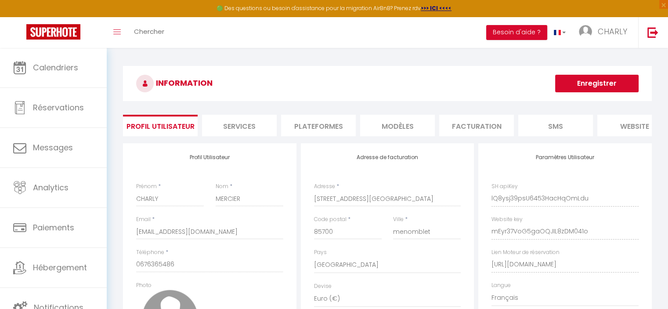
scroll to position [0, 104]
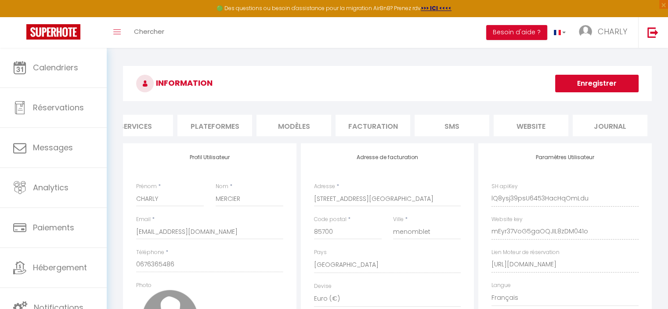
click at [551, 124] on li "website" at bounding box center [531, 126] width 75 height 22
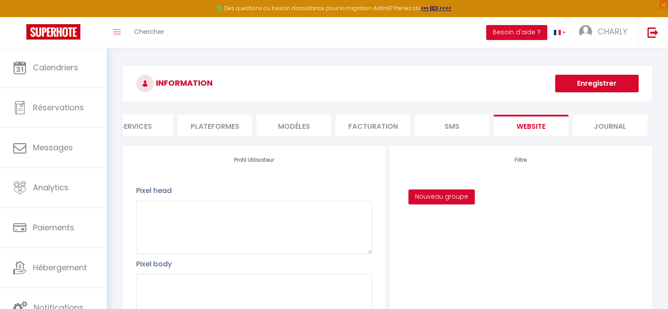
click at [383, 120] on li "Facturation" at bounding box center [372, 126] width 75 height 22
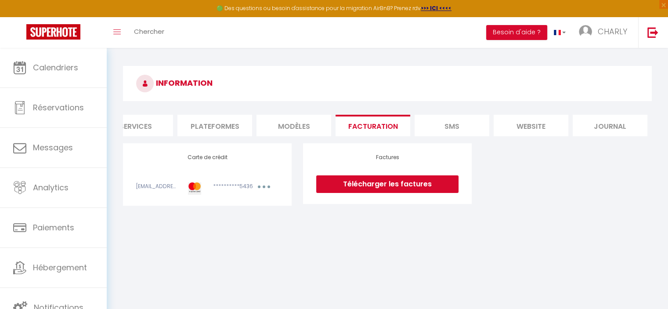
click at [371, 187] on link "Télécharger les factures" at bounding box center [387, 184] width 142 height 18
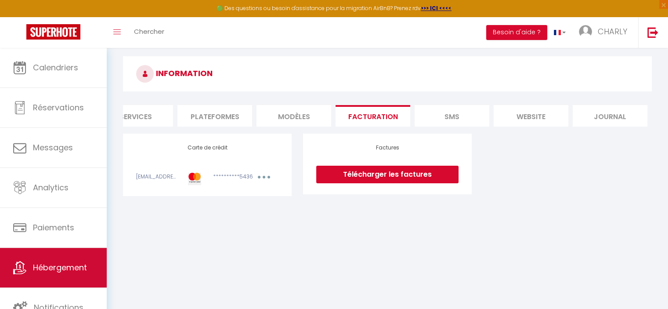
scroll to position [47, 0]
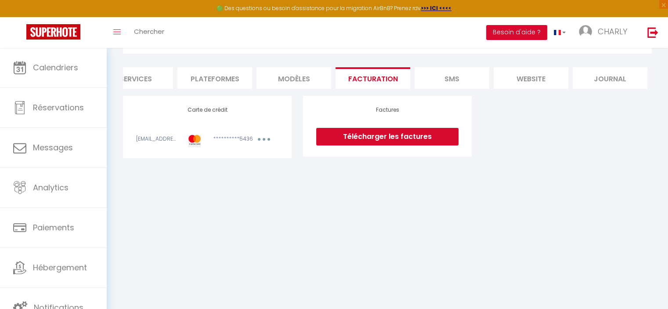
click at [534, 79] on li "website" at bounding box center [531, 78] width 75 height 22
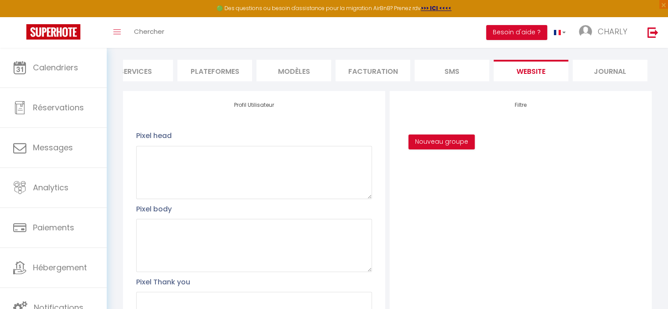
scroll to position [52, 0]
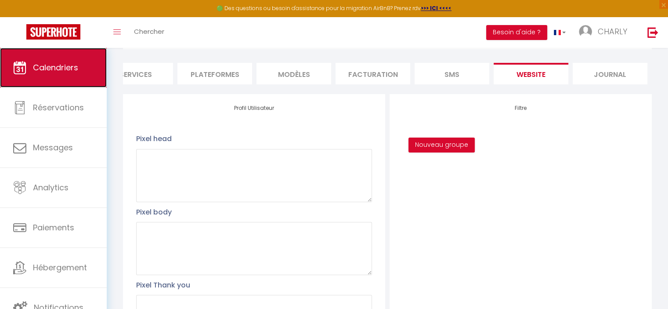
click at [35, 72] on span "Calendriers" at bounding box center [55, 67] width 45 height 11
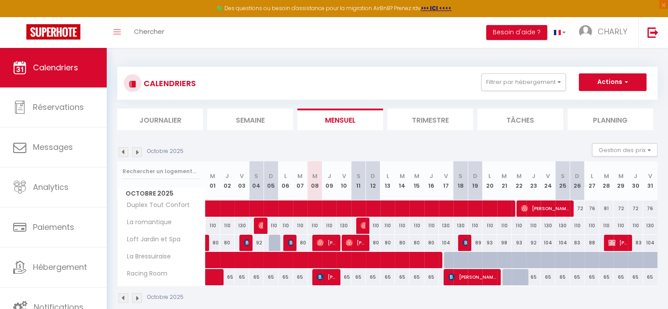
scroll to position [44, 0]
